Goal: Task Accomplishment & Management: Manage account settings

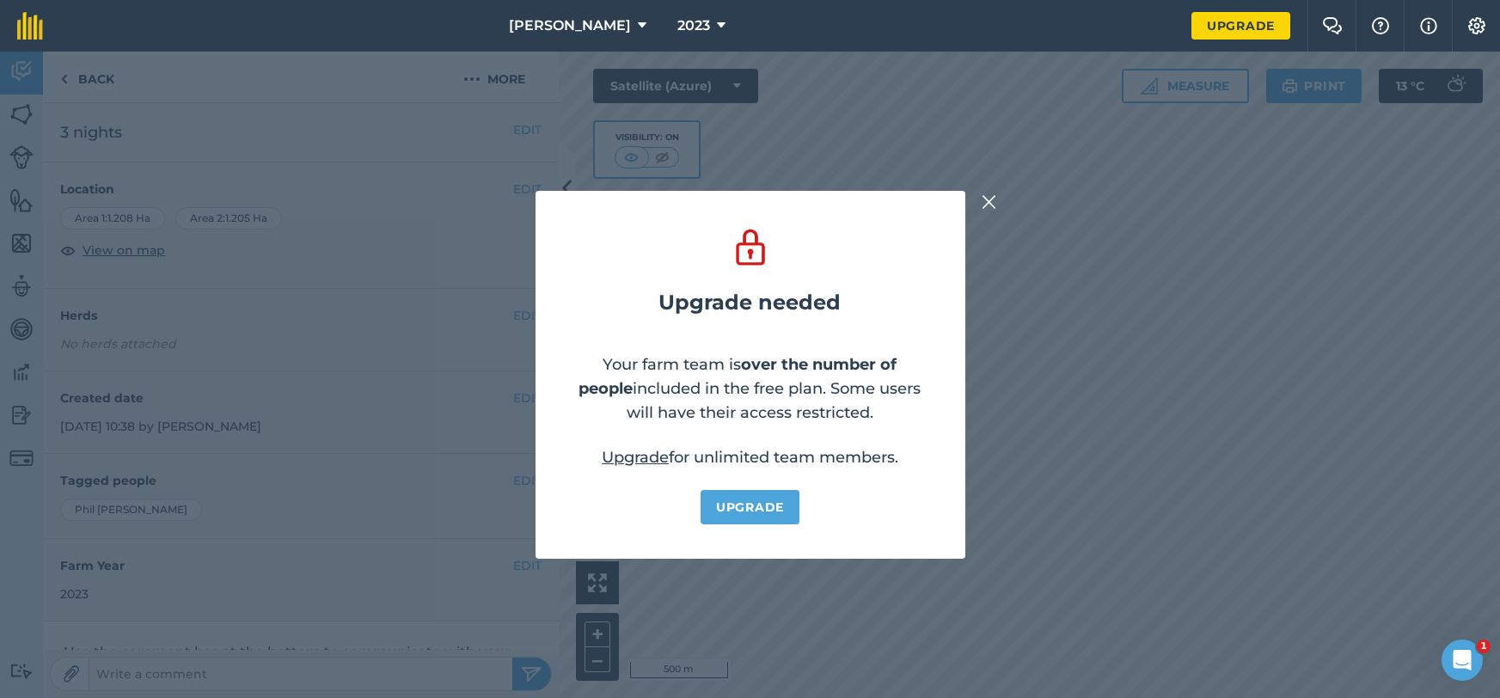
click at [991, 205] on img at bounding box center [989, 202] width 15 height 21
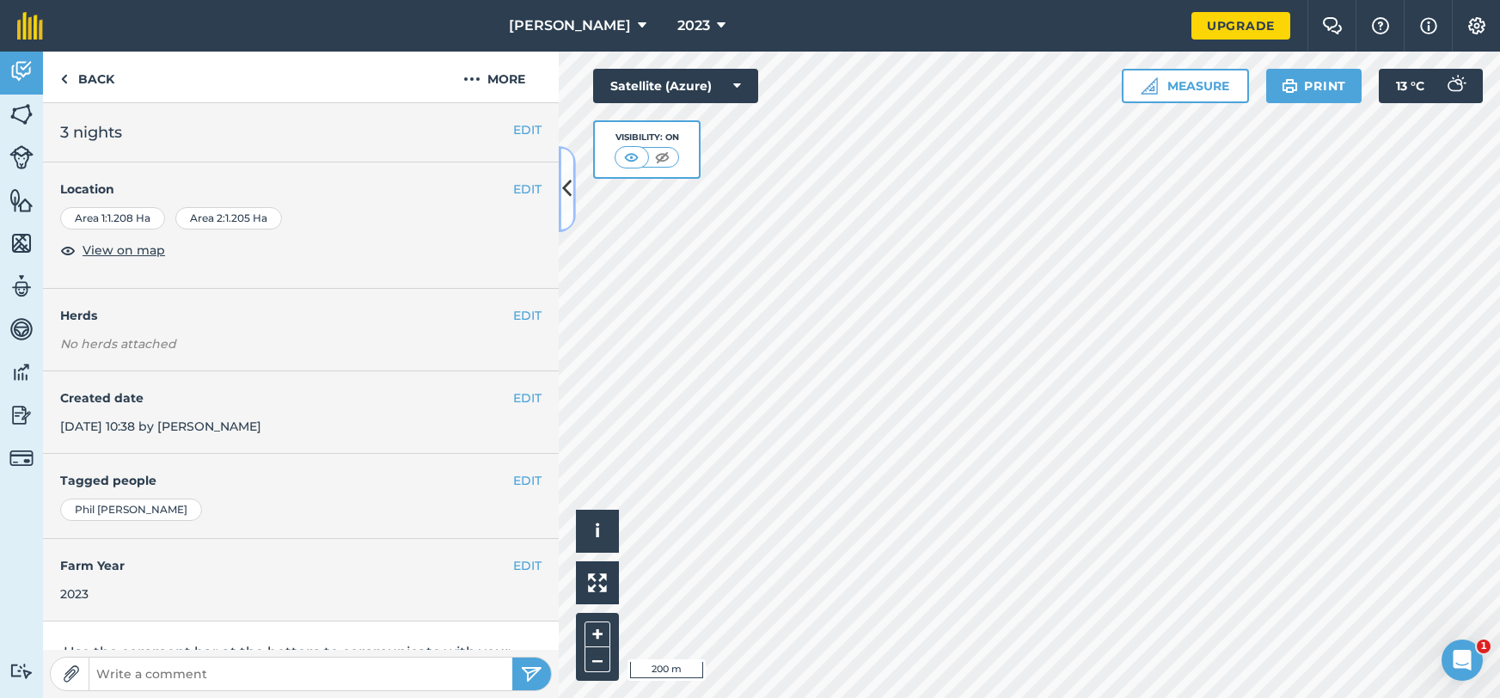
click at [564, 187] on icon at bounding box center [566, 189] width 9 height 30
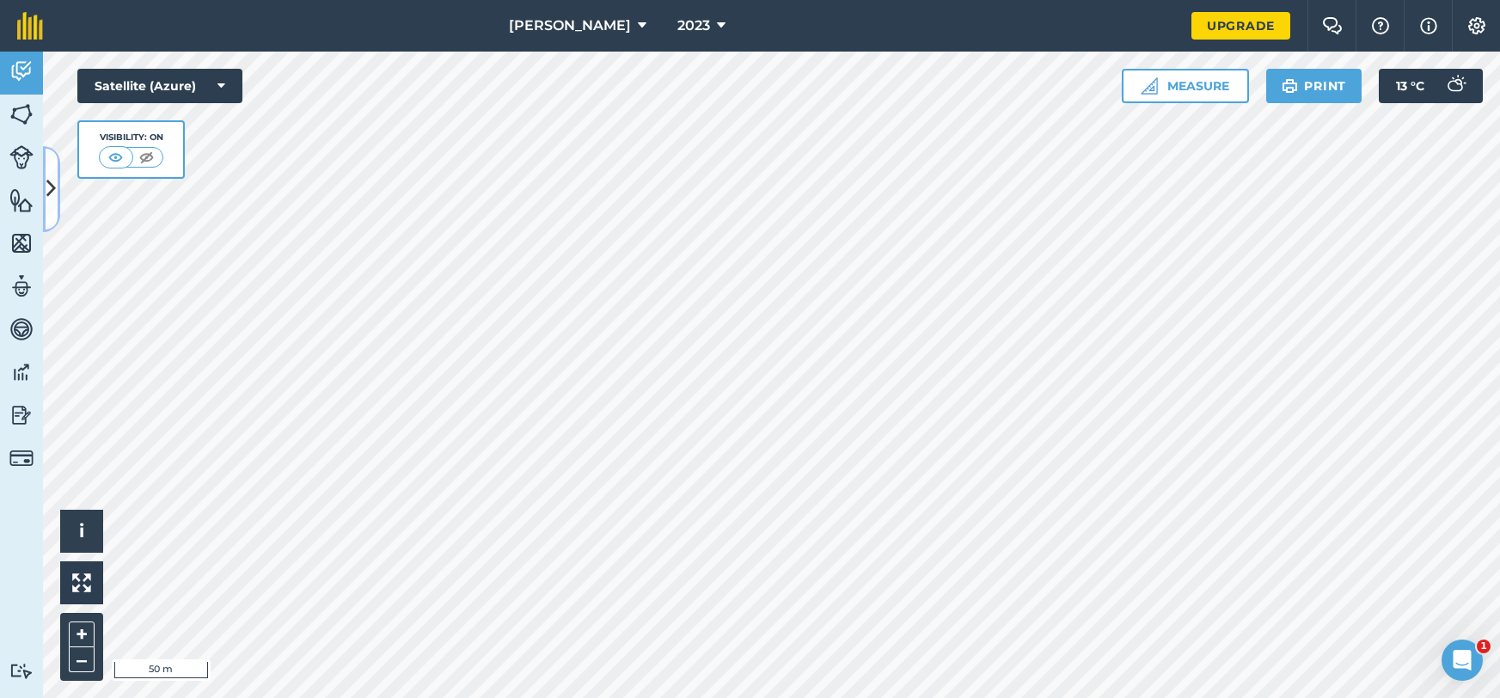
click at [46, 204] on icon at bounding box center [50, 189] width 9 height 30
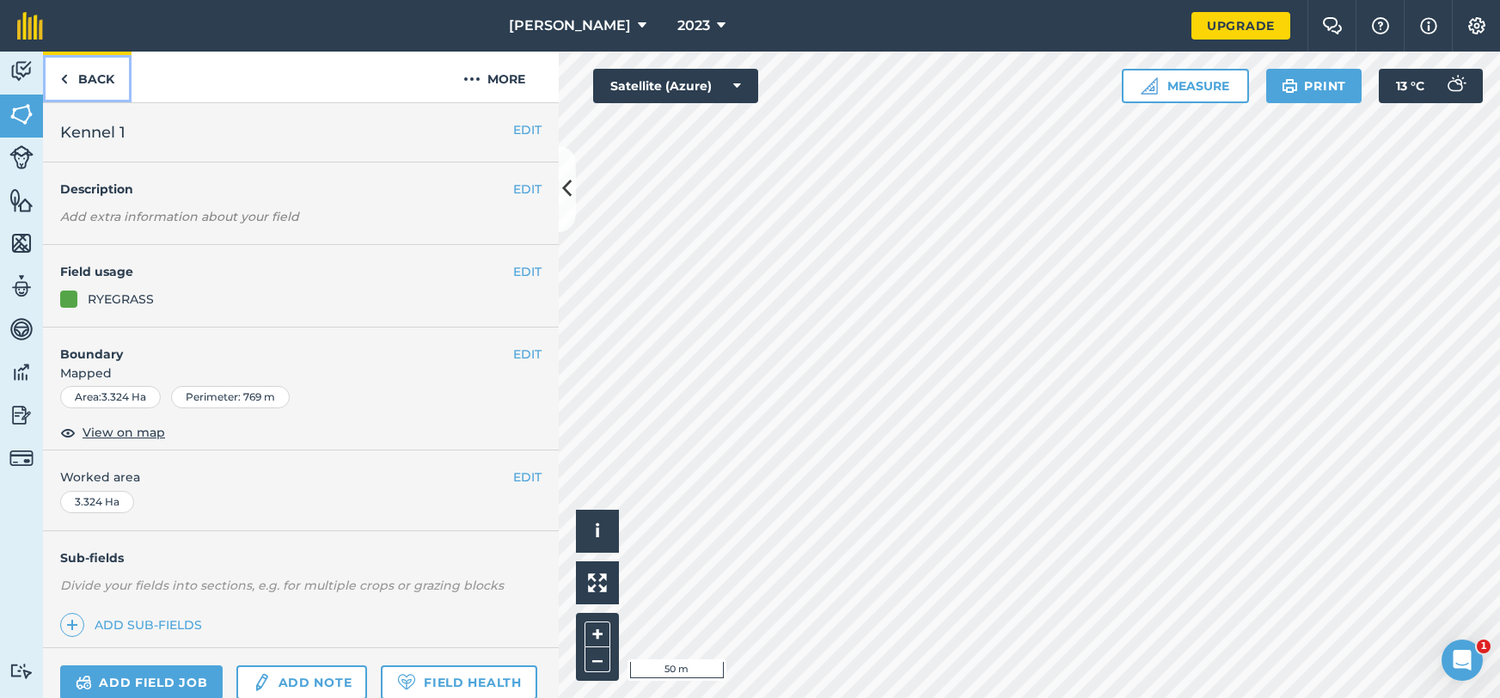
click at [95, 74] on link "Back" at bounding box center [87, 77] width 89 height 51
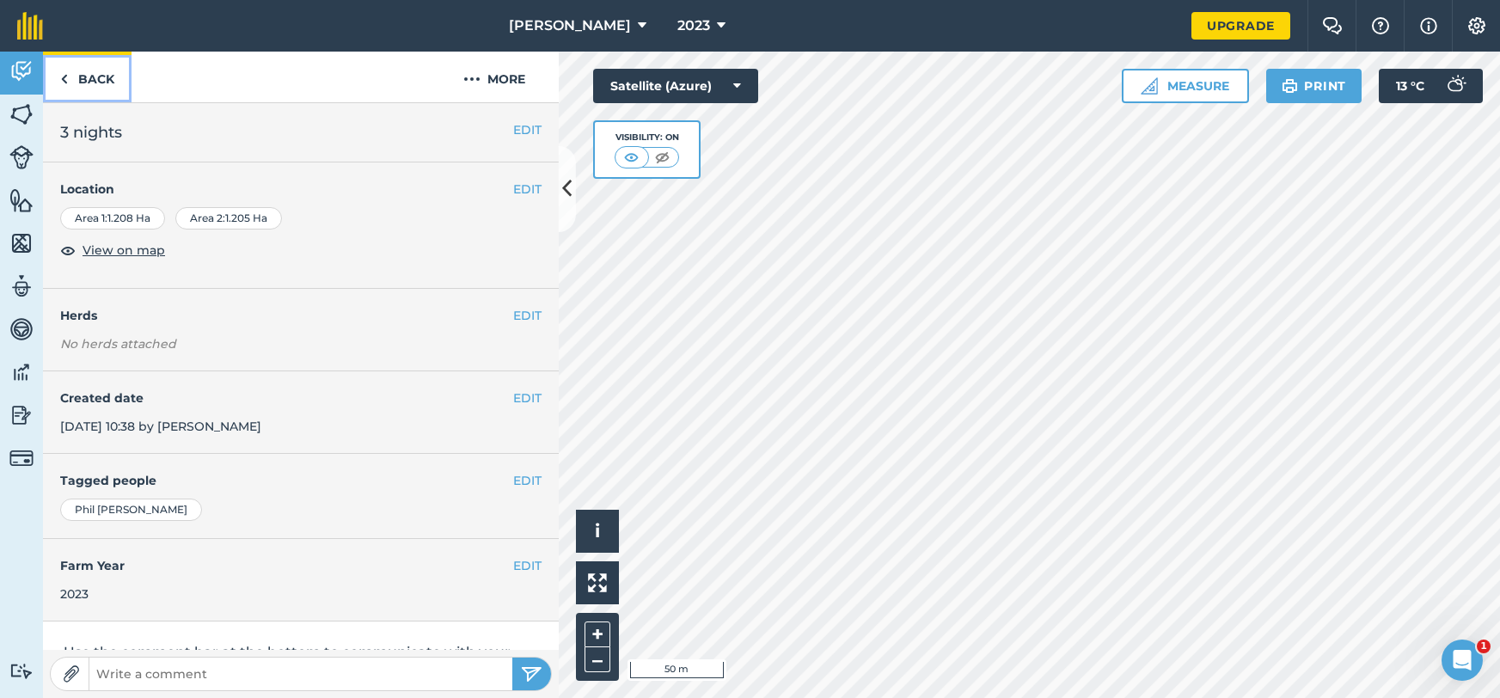
click at [90, 77] on link "Back" at bounding box center [87, 77] width 89 height 51
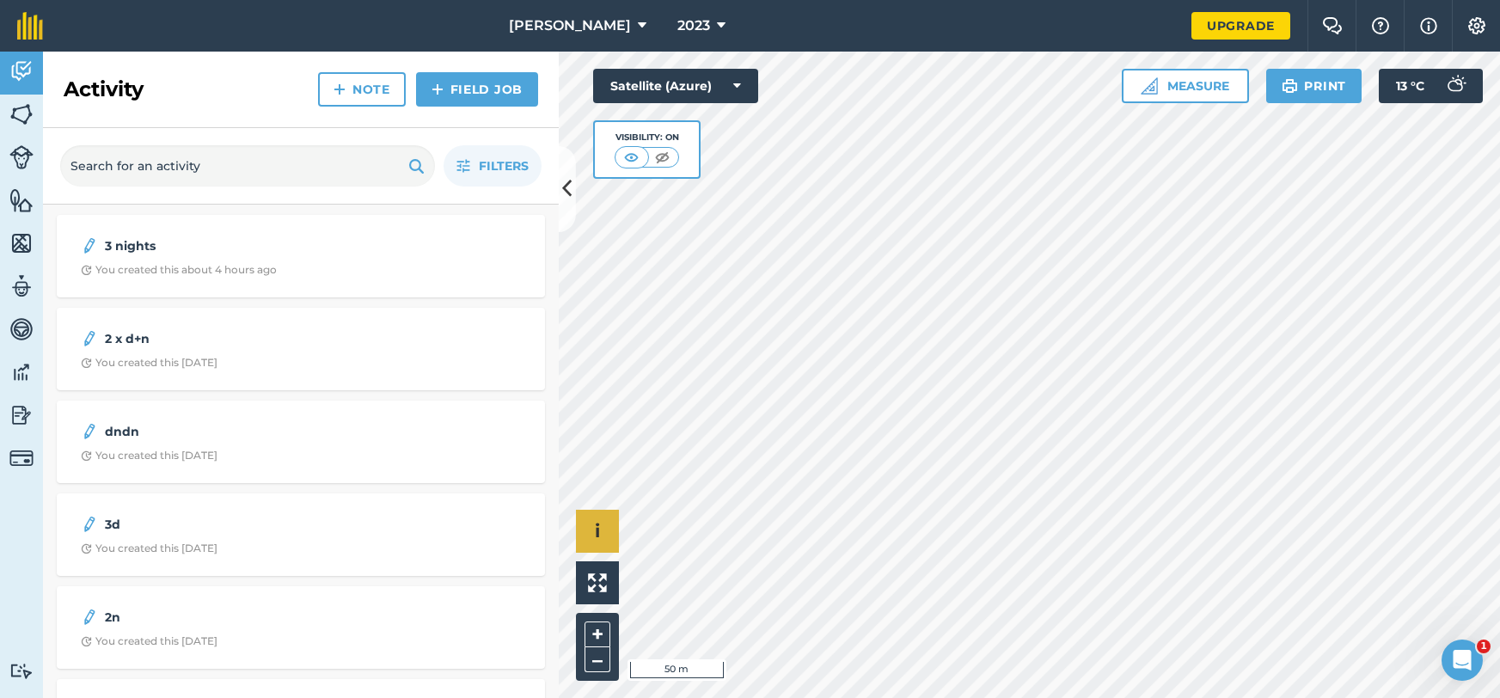
click at [610, 551] on div "Hello i © 2025 TomTom, Microsoft 50 m + –" at bounding box center [1029, 375] width 941 height 647
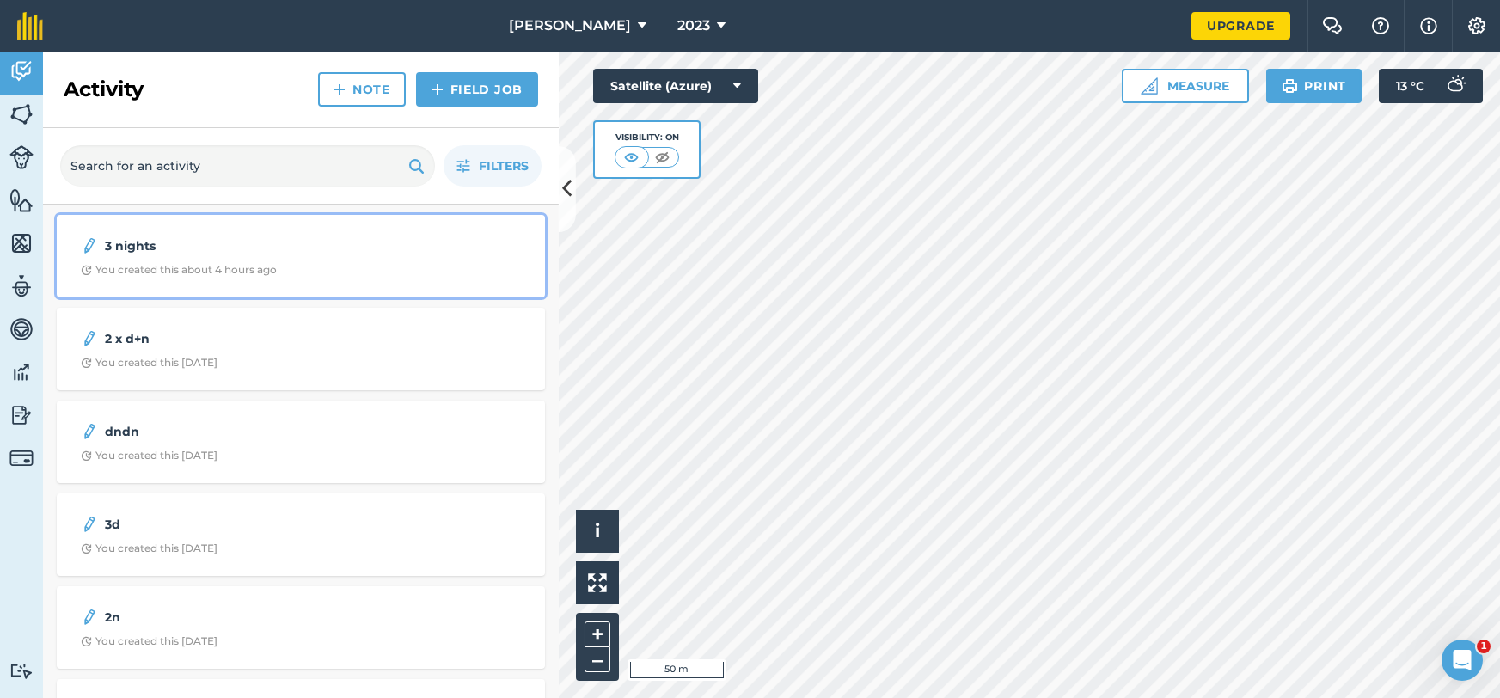
click at [200, 269] on div "You created this about 4 hours ago" at bounding box center [179, 270] width 196 height 14
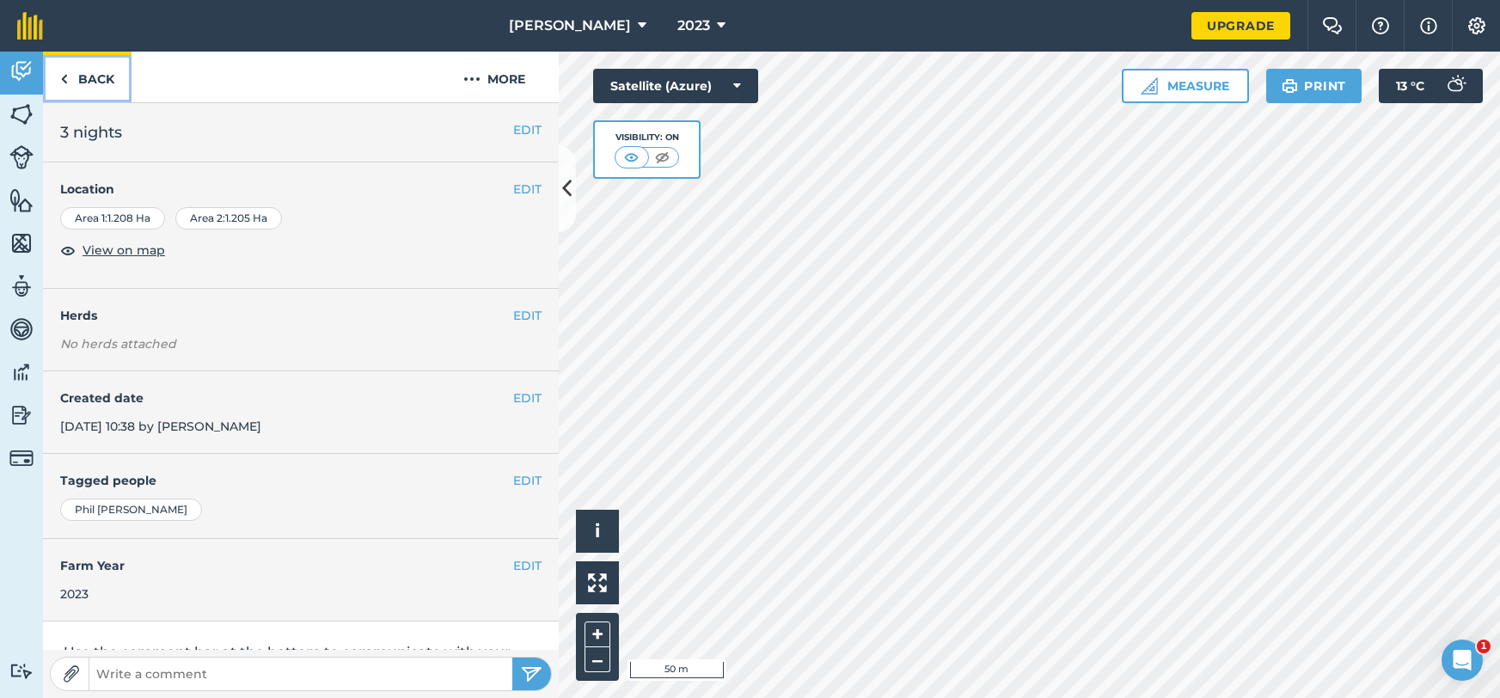
click at [110, 82] on link "Back" at bounding box center [87, 77] width 89 height 51
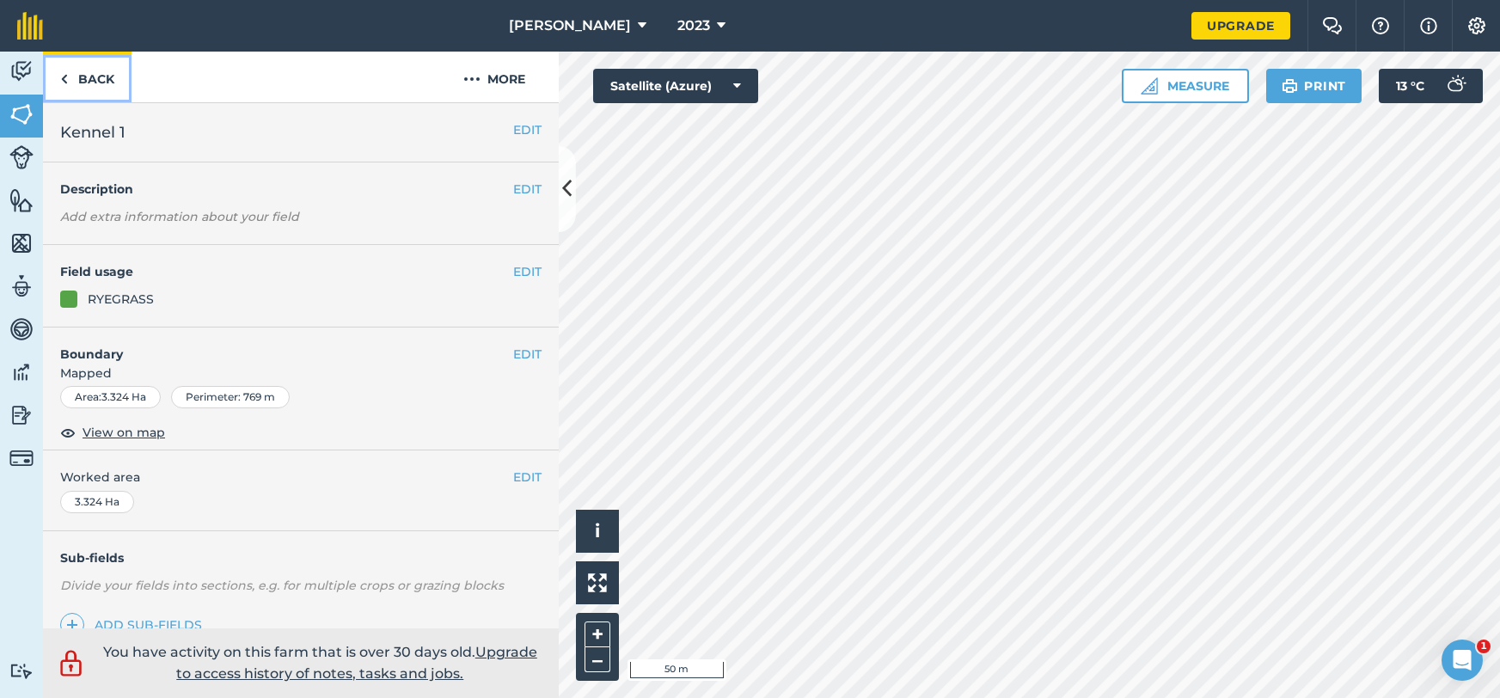
click at [72, 80] on link "Back" at bounding box center [87, 77] width 89 height 51
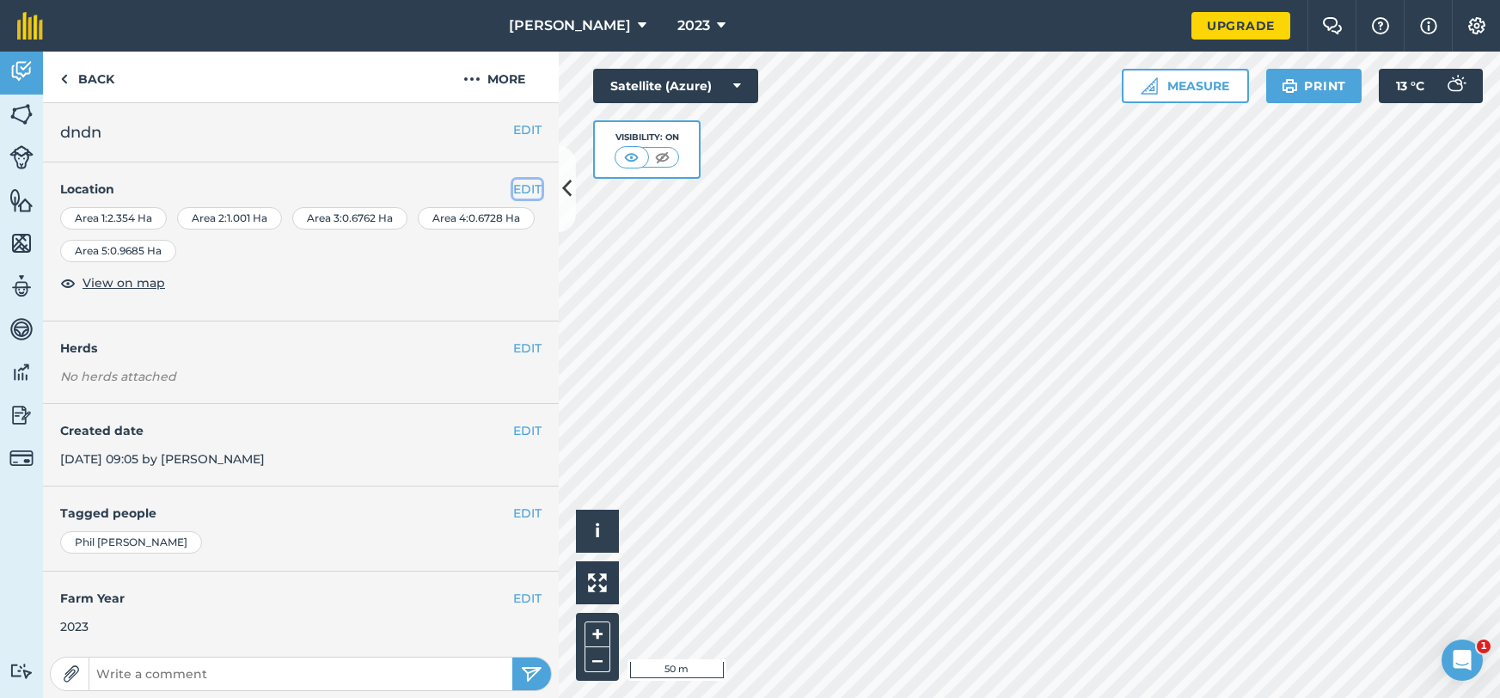
click at [524, 192] on button "EDIT" at bounding box center [527, 189] width 28 height 19
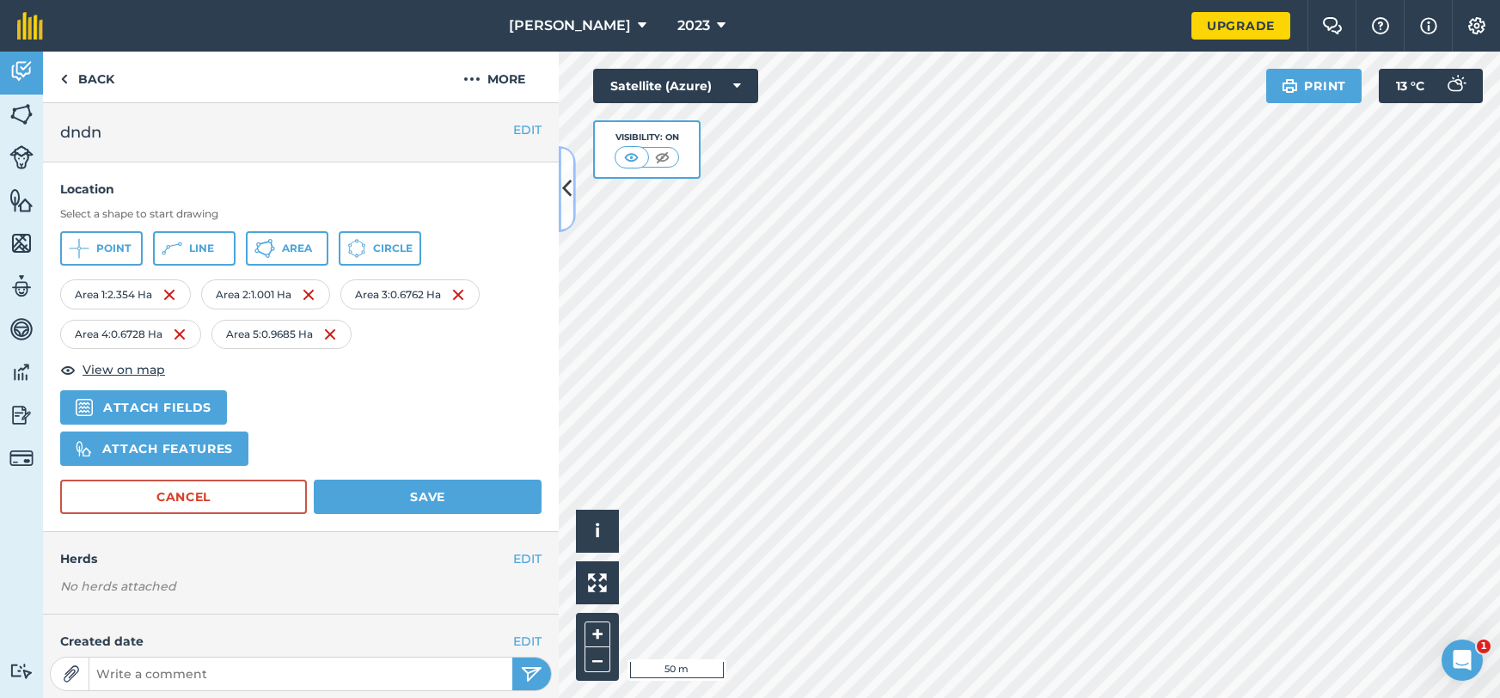
click at [560, 197] on button at bounding box center [567, 189] width 17 height 86
